Goal: Entertainment & Leisure: Consume media (video, audio)

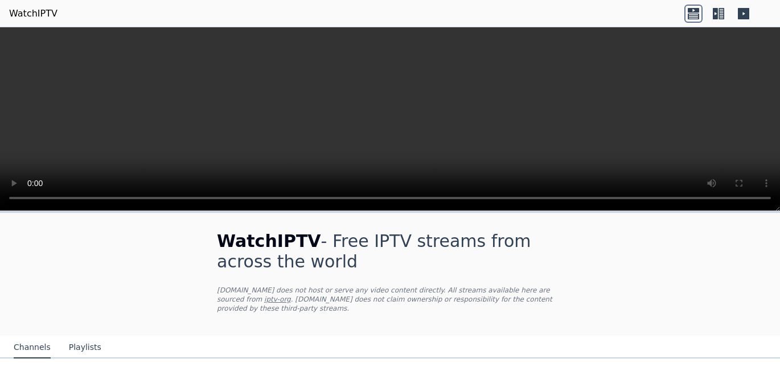
click at [721, 10] on icon at bounding box center [721, 13] width 6 height 11
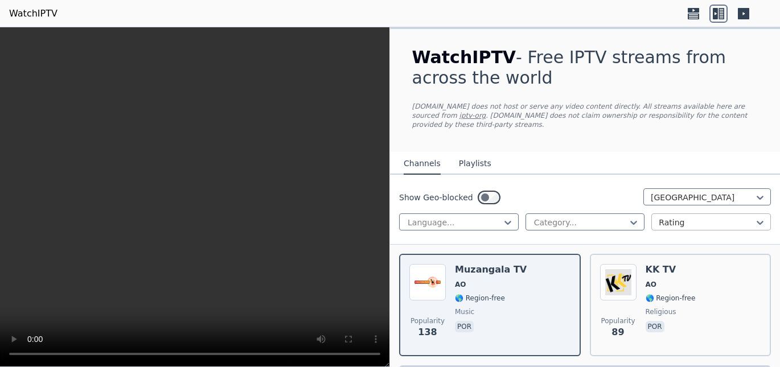
click at [688, 217] on div at bounding box center [707, 222] width 96 height 11
click at [695, 162] on nav "Channels Playlists" at bounding box center [585, 163] width 390 height 23
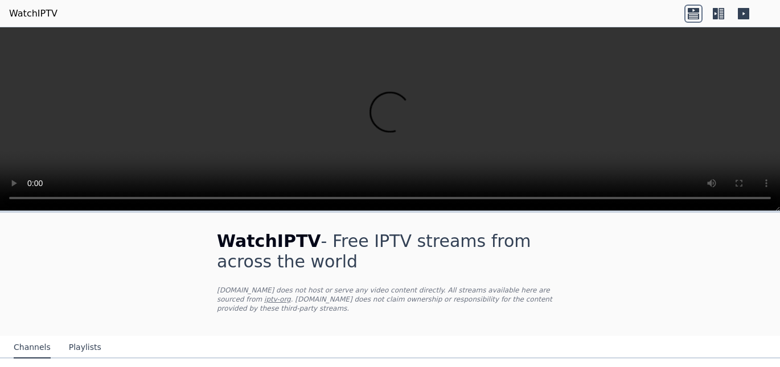
click at [744, 13] on icon at bounding box center [743, 14] width 18 height 18
click at [741, 15] on icon at bounding box center [743, 13] width 11 height 11
click at [30, 11] on link "WatchIPTV" at bounding box center [33, 14] width 48 height 14
click at [36, 13] on link "WatchIPTV" at bounding box center [33, 14] width 48 height 14
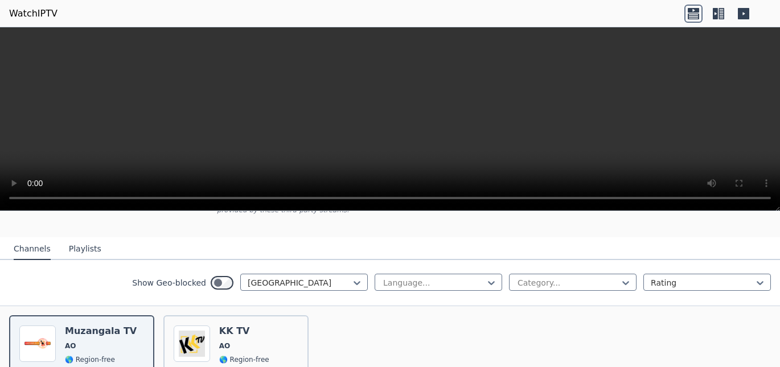
scroll to position [105, 0]
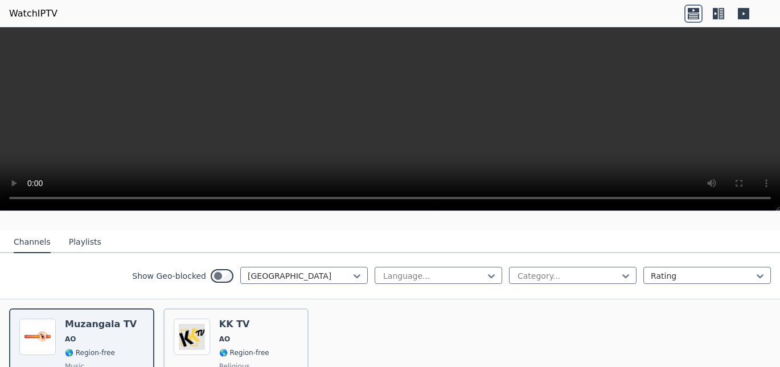
click at [69, 232] on button "Playlists" at bounding box center [85, 243] width 32 height 22
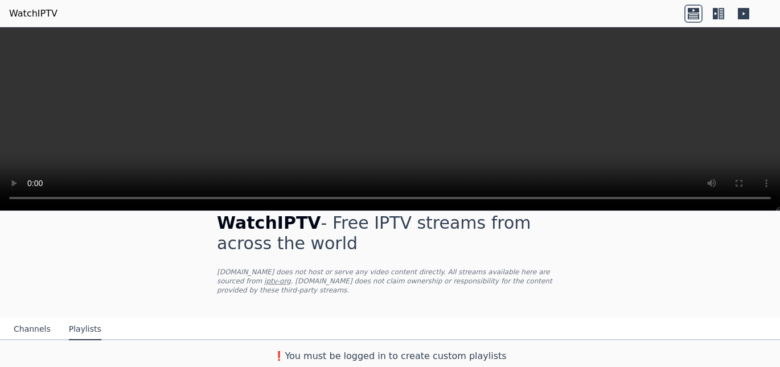
scroll to position [9, 0]
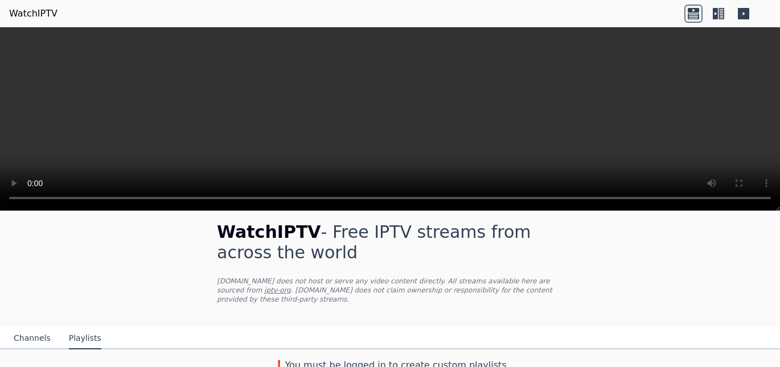
click at [722, 15] on icon at bounding box center [721, 13] width 6 height 11
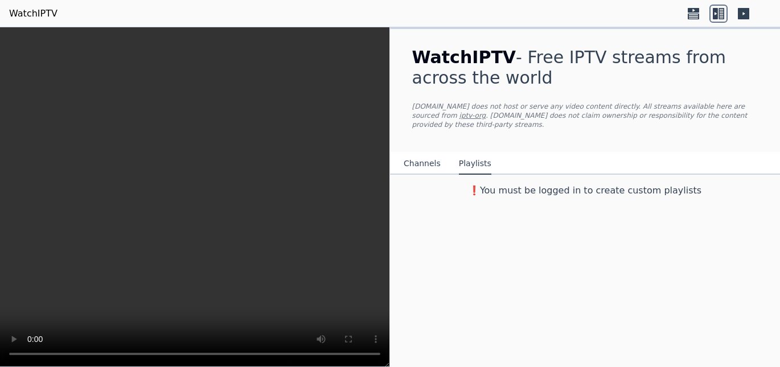
scroll to position [0, 0]
click at [421, 156] on button "Channels" at bounding box center [422, 164] width 37 height 22
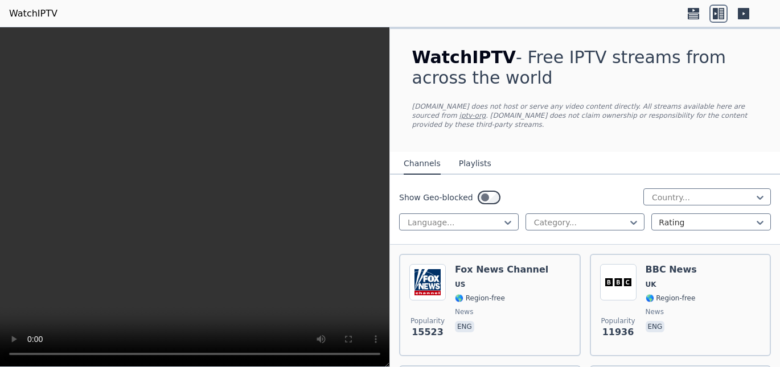
click at [34, 14] on link "WatchIPTV" at bounding box center [33, 14] width 48 height 14
click at [697, 11] on icon at bounding box center [693, 10] width 11 height 5
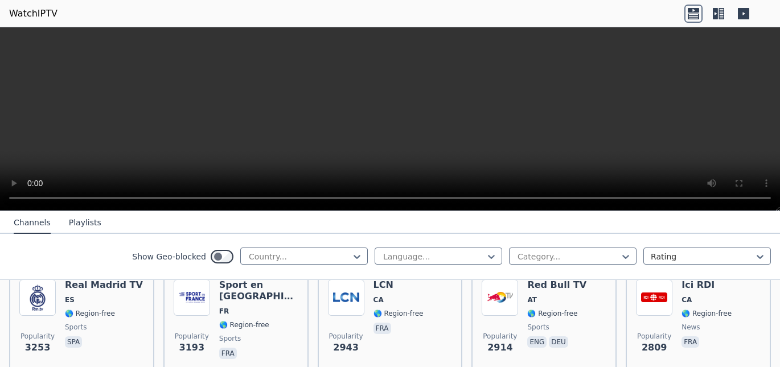
scroll to position [423, 0]
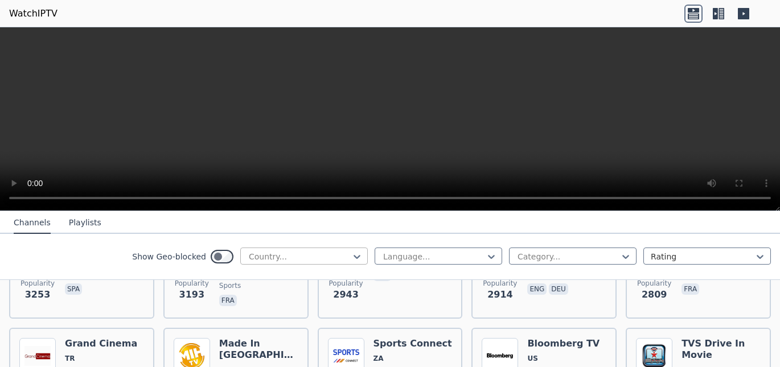
click at [338, 258] on div at bounding box center [300, 256] width 104 height 11
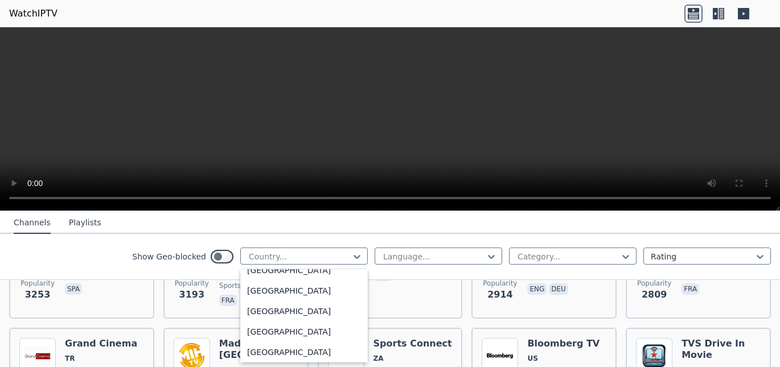
scroll to position [4037, 0]
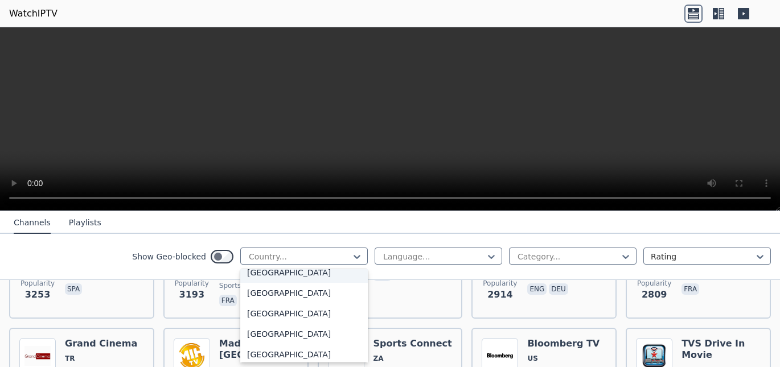
click at [316, 274] on div "United States" at bounding box center [304, 272] width 128 height 20
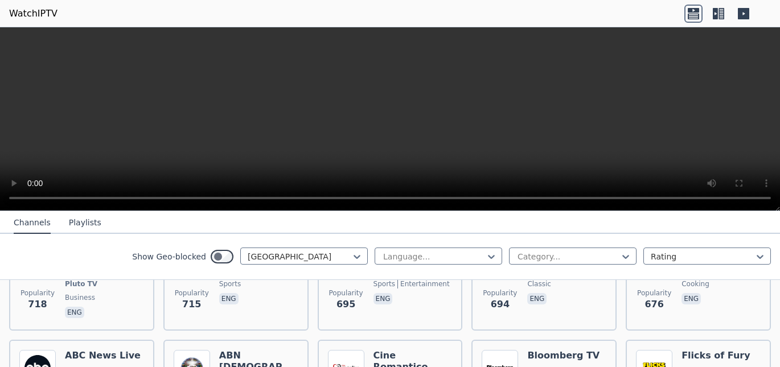
scroll to position [1291, 0]
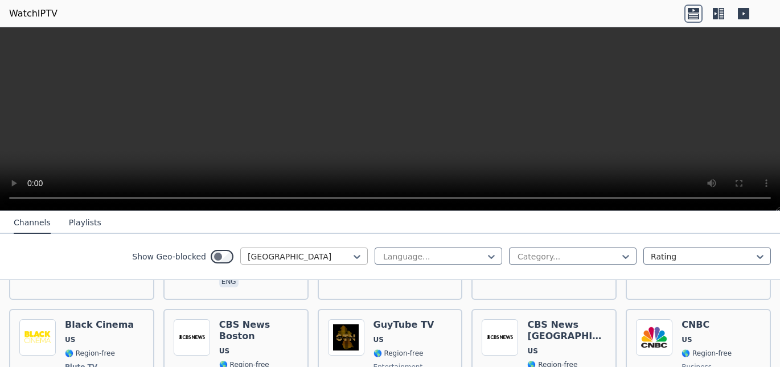
click at [339, 257] on div at bounding box center [300, 256] width 104 height 11
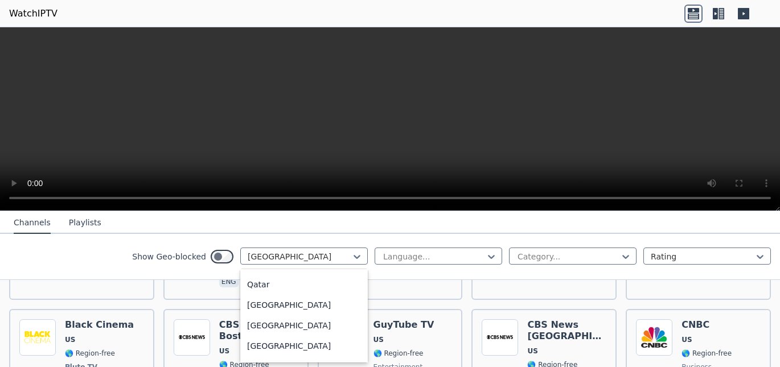
scroll to position [3066, 0]
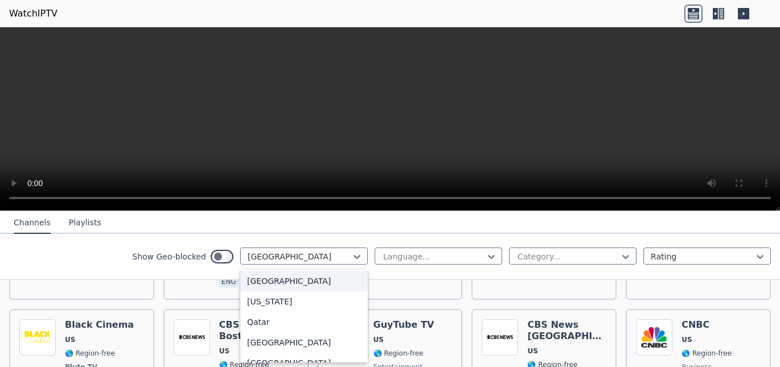
click at [282, 279] on div "Portugal" at bounding box center [304, 281] width 128 height 20
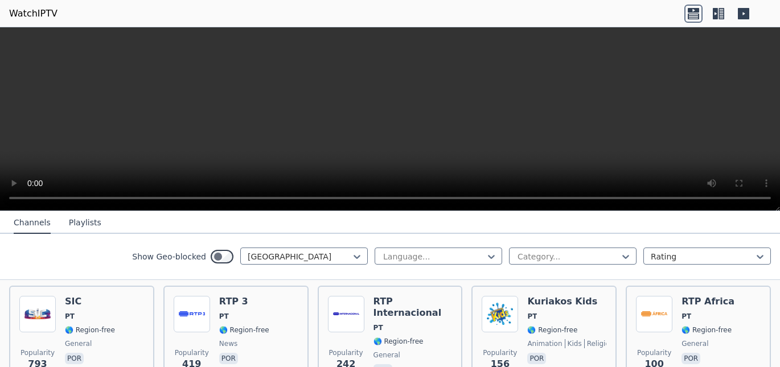
scroll to position [121, 0]
